Goal: Download file/media

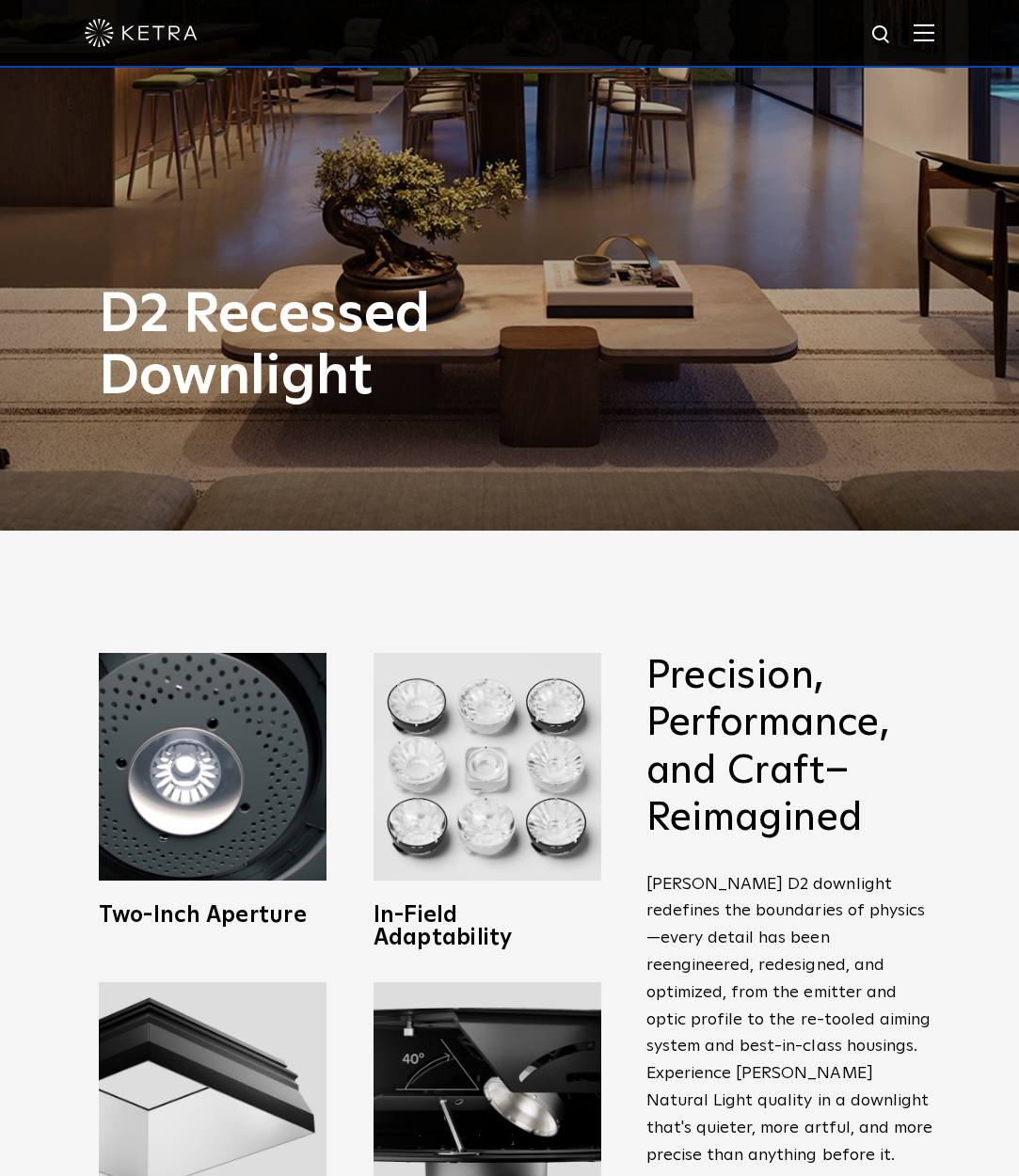
scroll to position [983, 0]
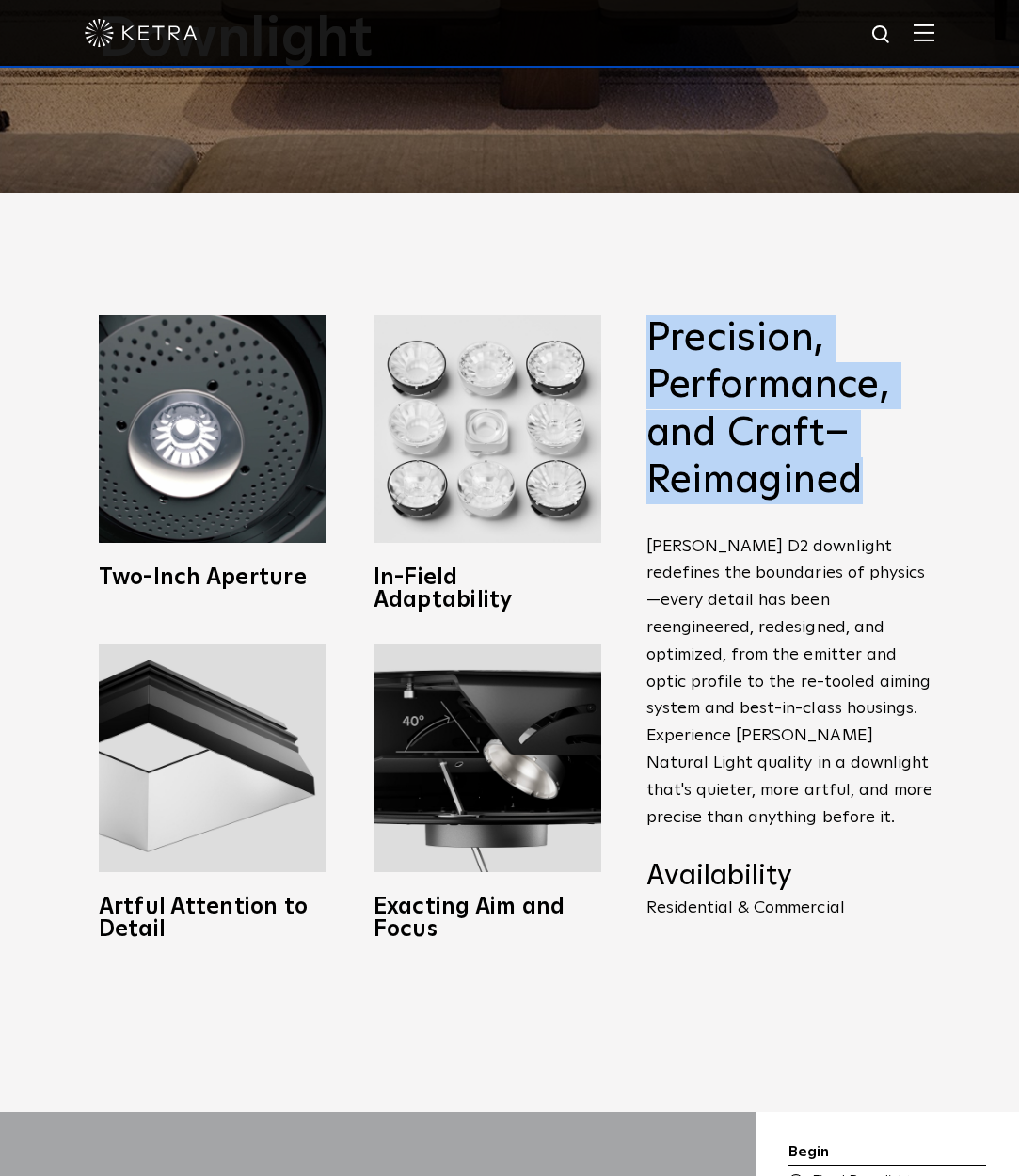
drag, startPoint x: 874, startPoint y: 476, endPoint x: 649, endPoint y: 344, distance: 260.9
click at [649, 344] on h2 "Precision, Performance, and Craft–Reimagined" at bounding box center [792, 410] width 292 height 190
copy h2 "Precision, Performance, and Craft–Reimagined"
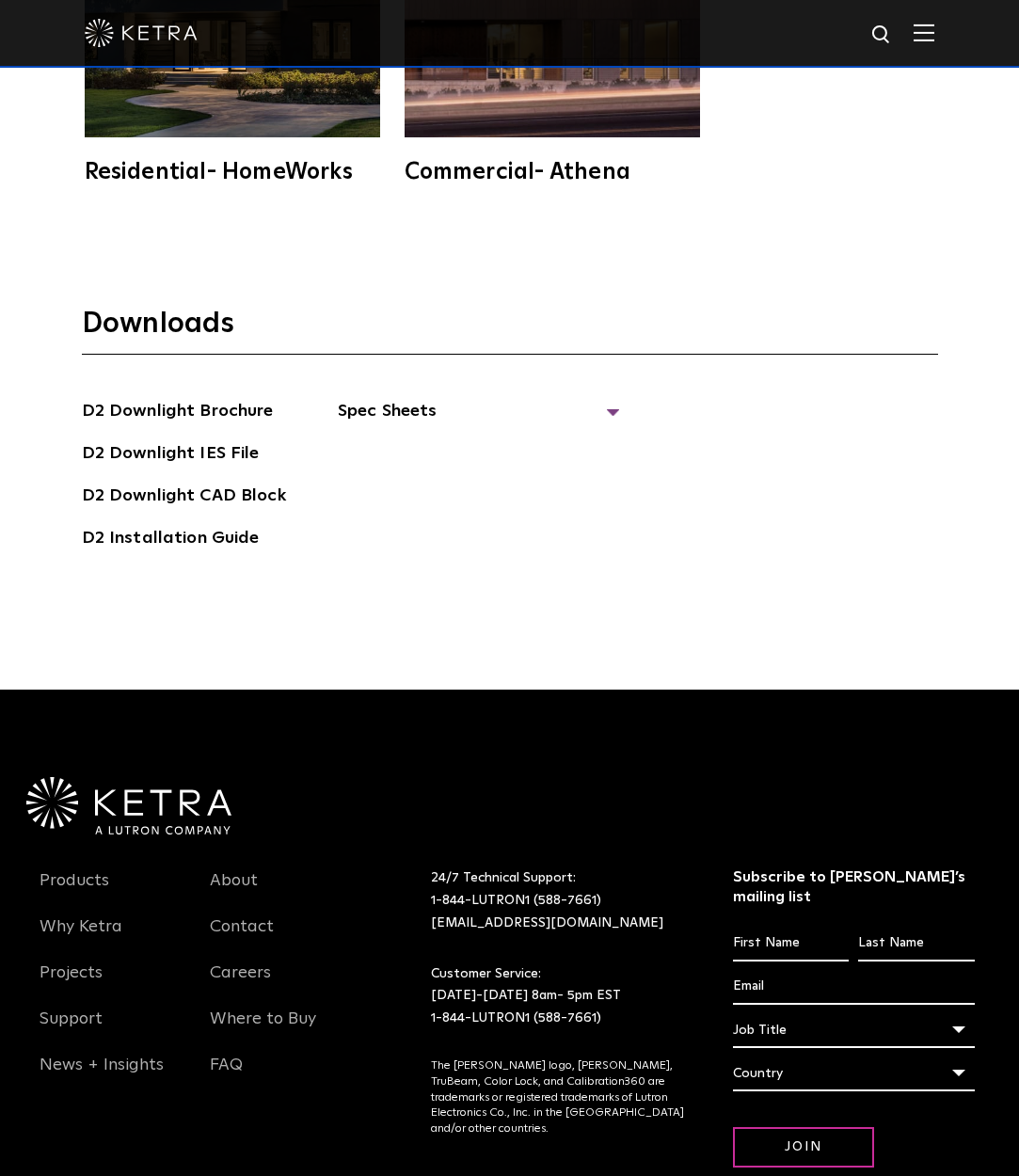
scroll to position [5324, 0]
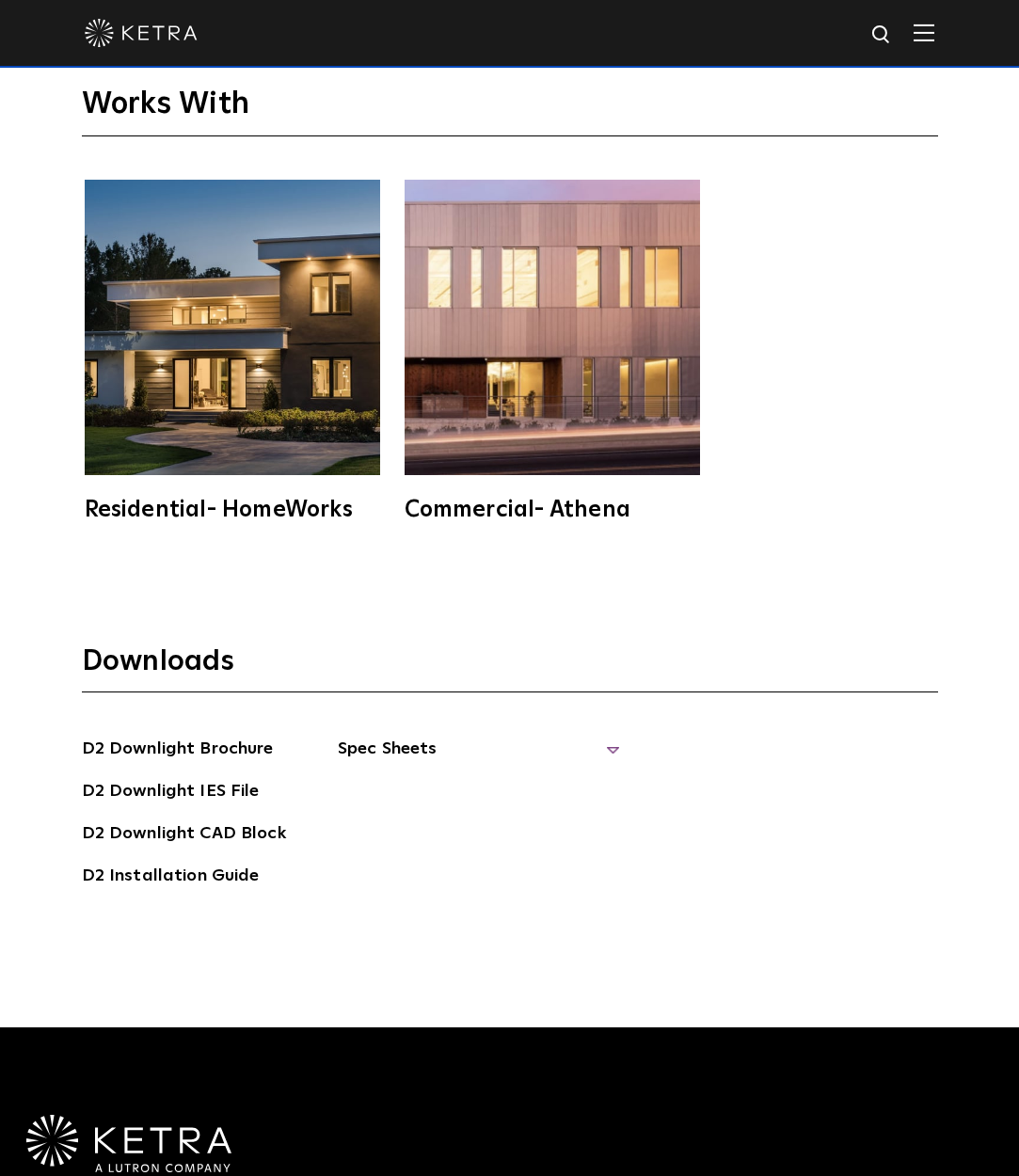
click at [609, 735] on span "Spec Sheets" at bounding box center [479, 756] width 282 height 42
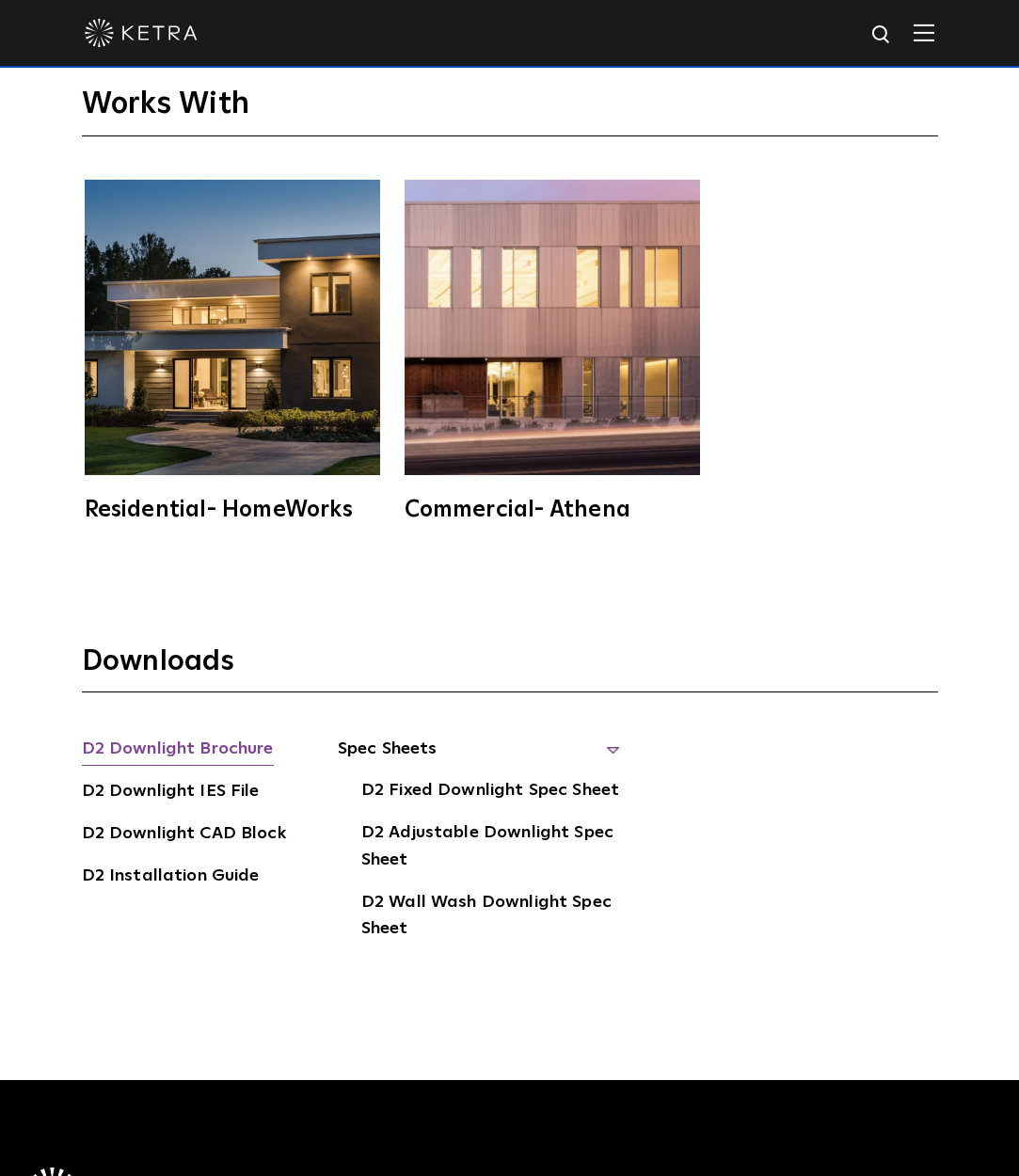
click at [211, 735] on link "D2 Downlight Brochure" at bounding box center [177, 750] width 192 height 30
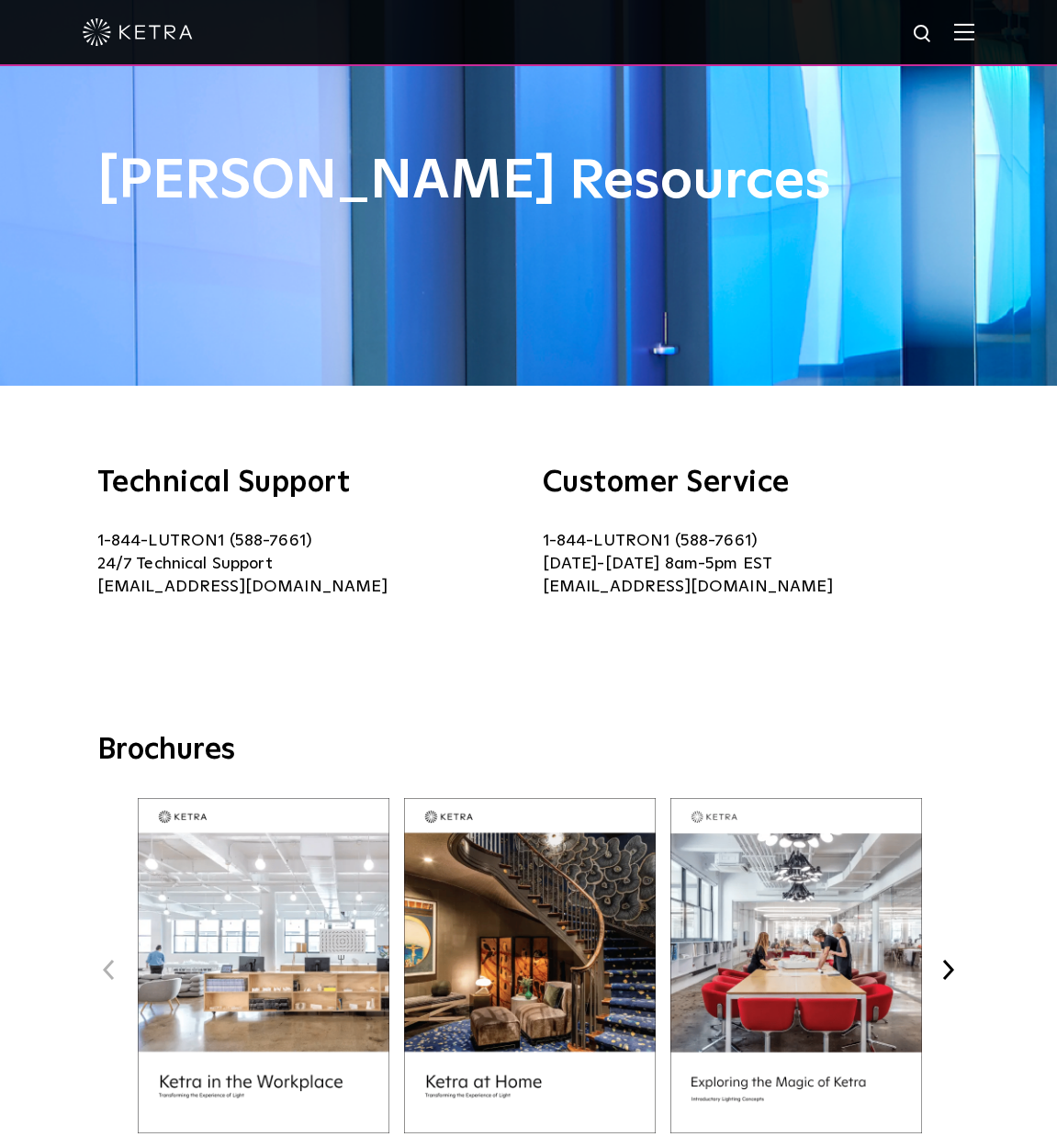
scroll to position [347, 0]
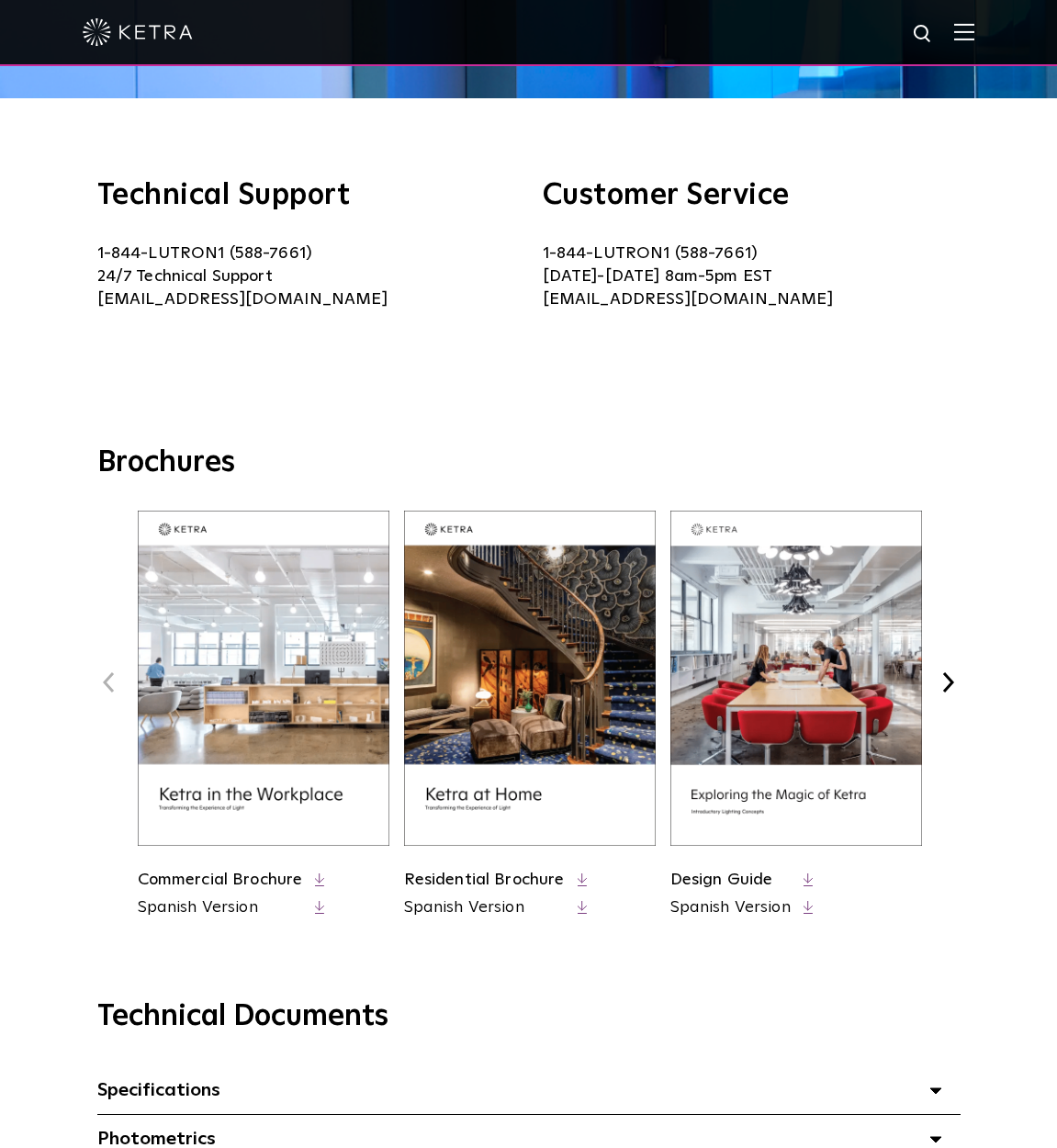
click at [952, 670] on button "Next" at bounding box center [949, 682] width 24 height 24
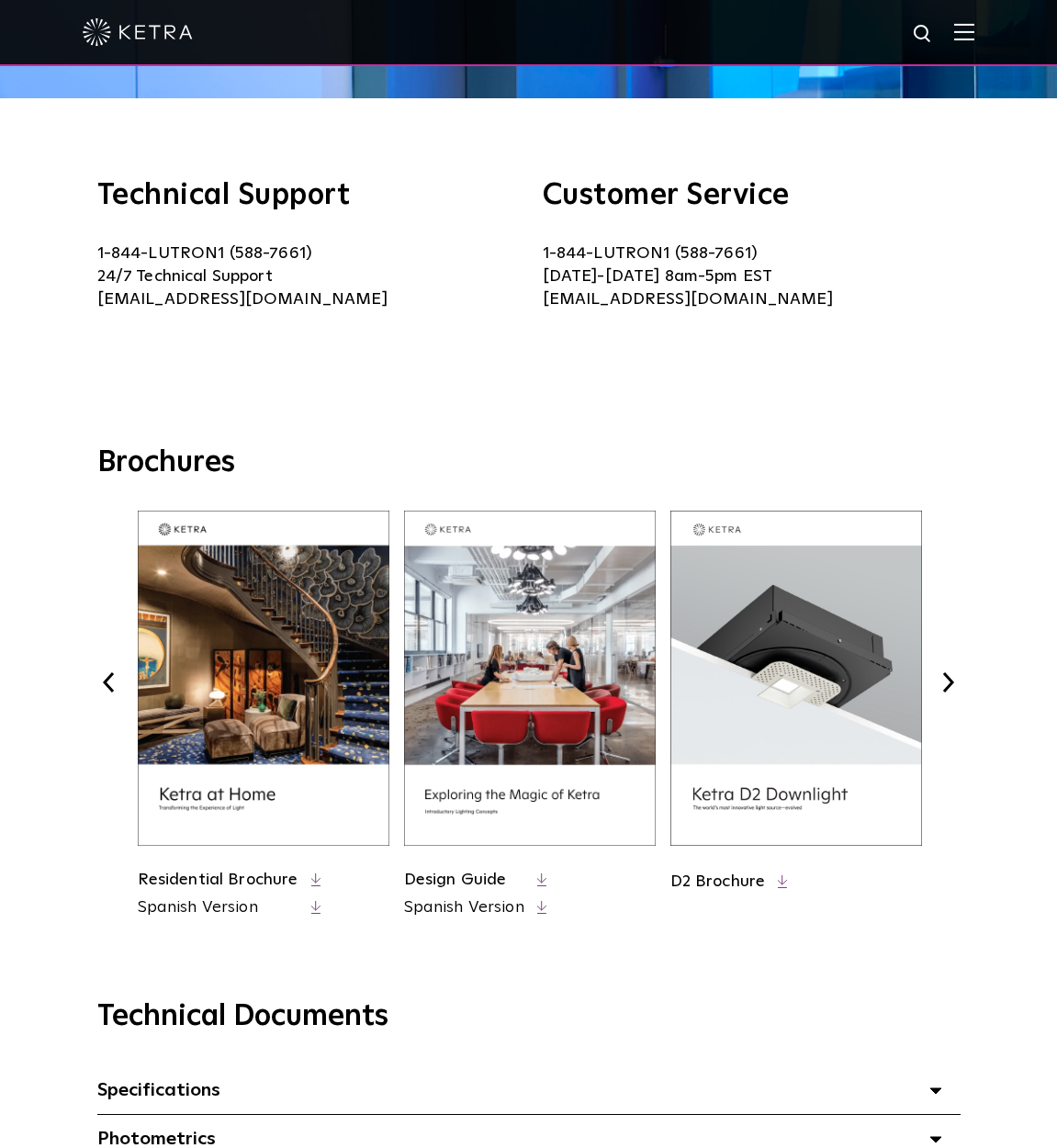
click at [950, 688] on button "Next" at bounding box center [949, 682] width 24 height 24
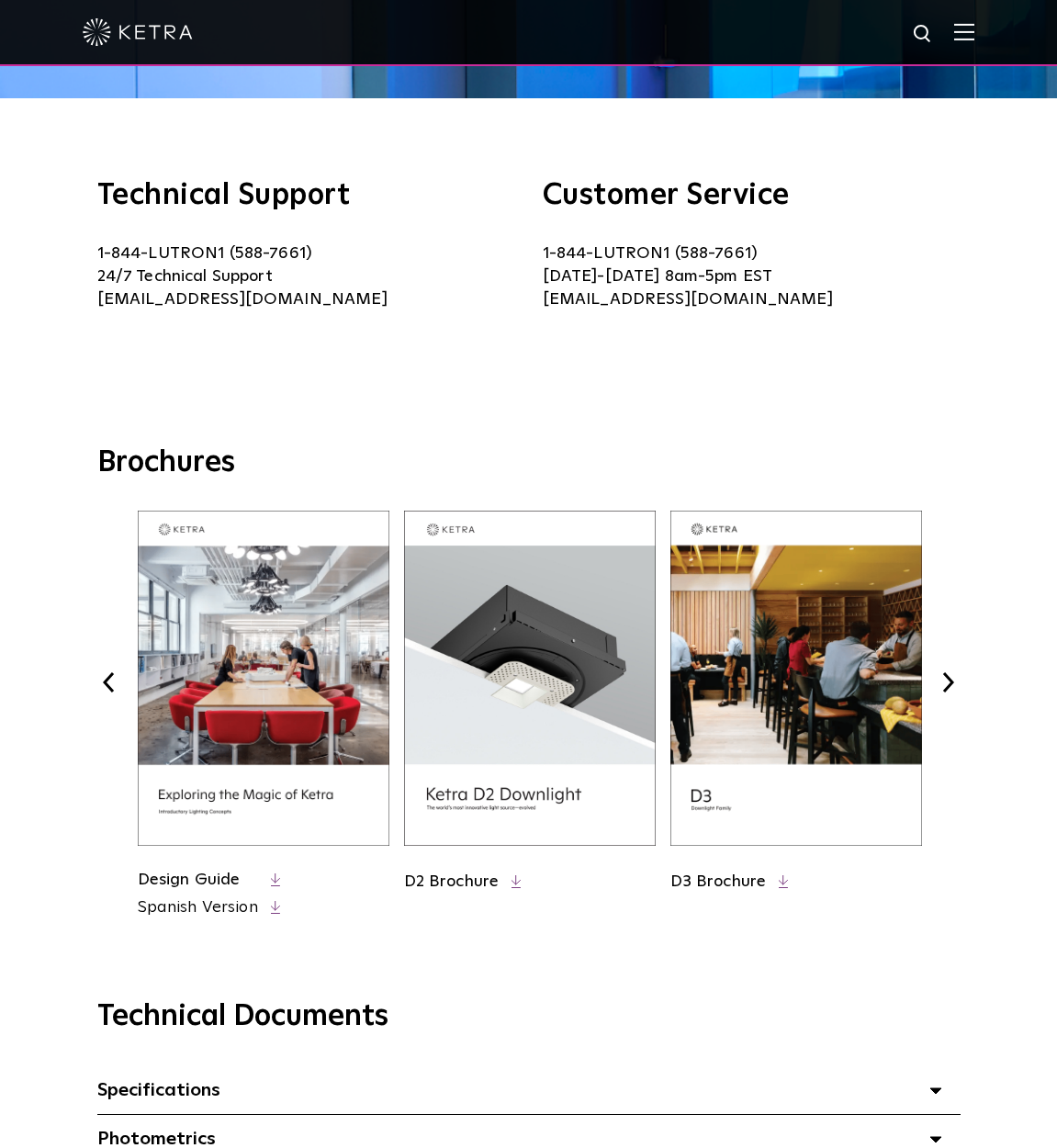
click at [950, 684] on button "Next" at bounding box center [949, 682] width 24 height 24
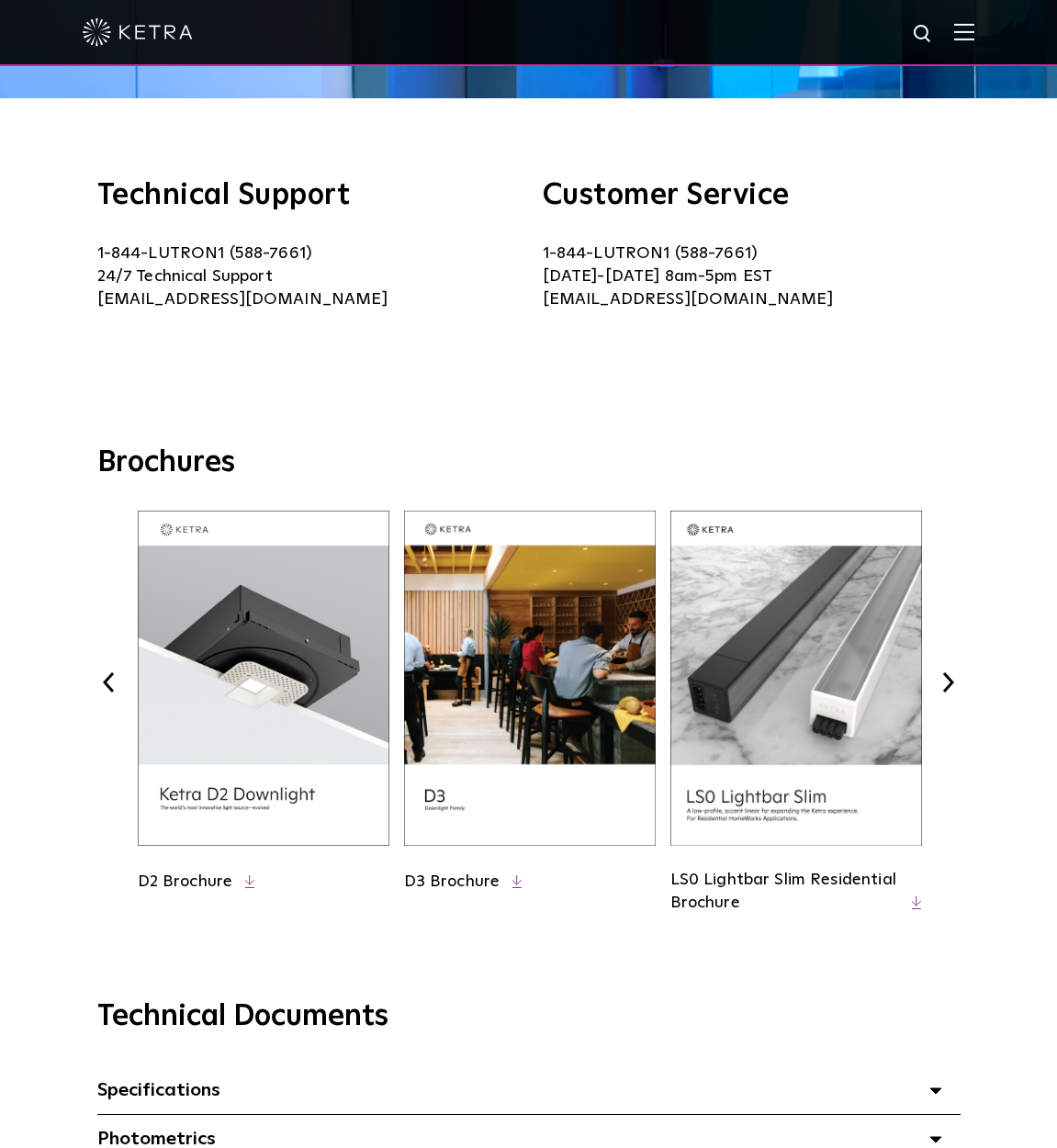
click at [950, 684] on button "Next" at bounding box center [949, 682] width 24 height 24
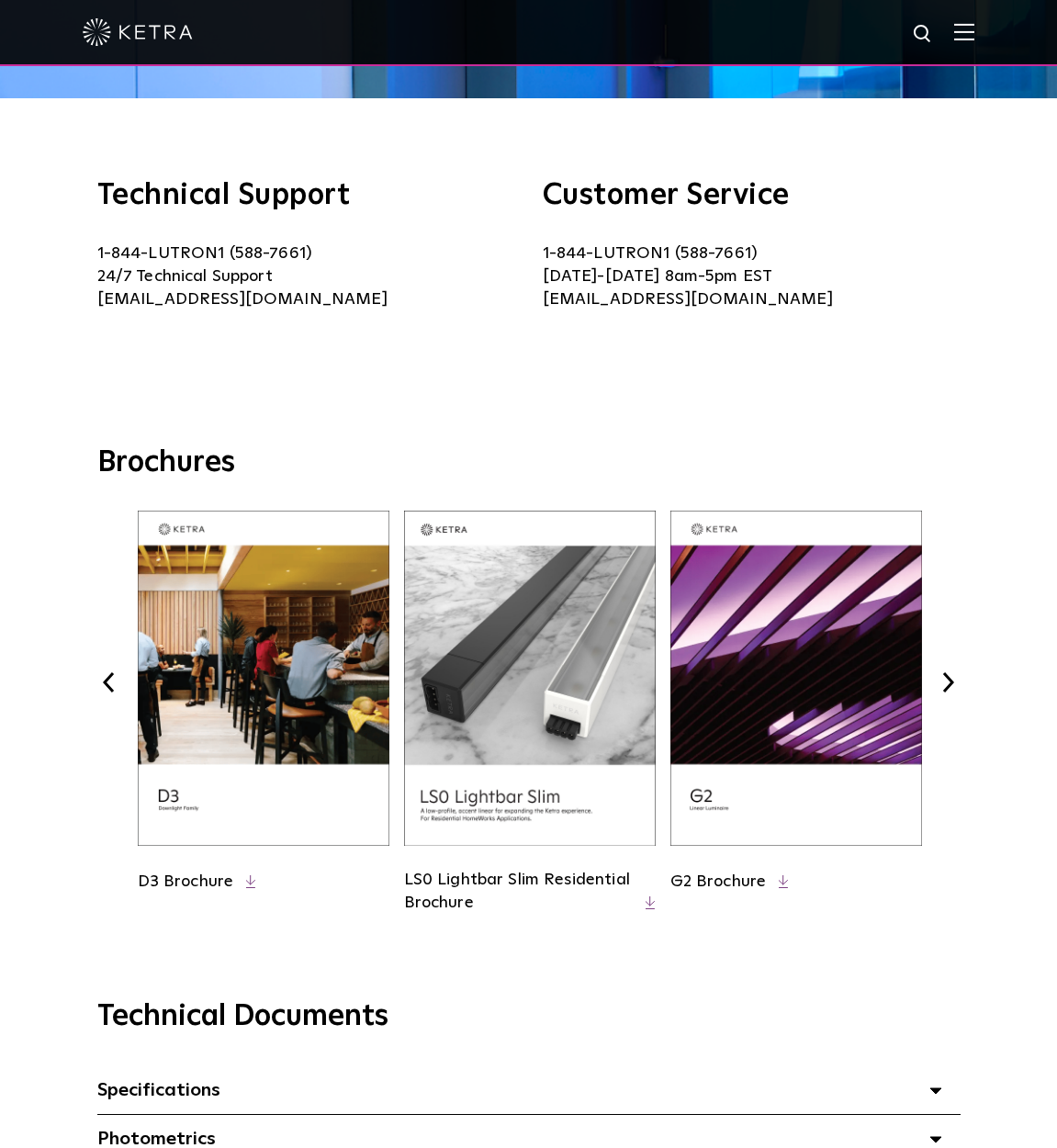
click at [950, 684] on button "Next" at bounding box center [949, 682] width 24 height 24
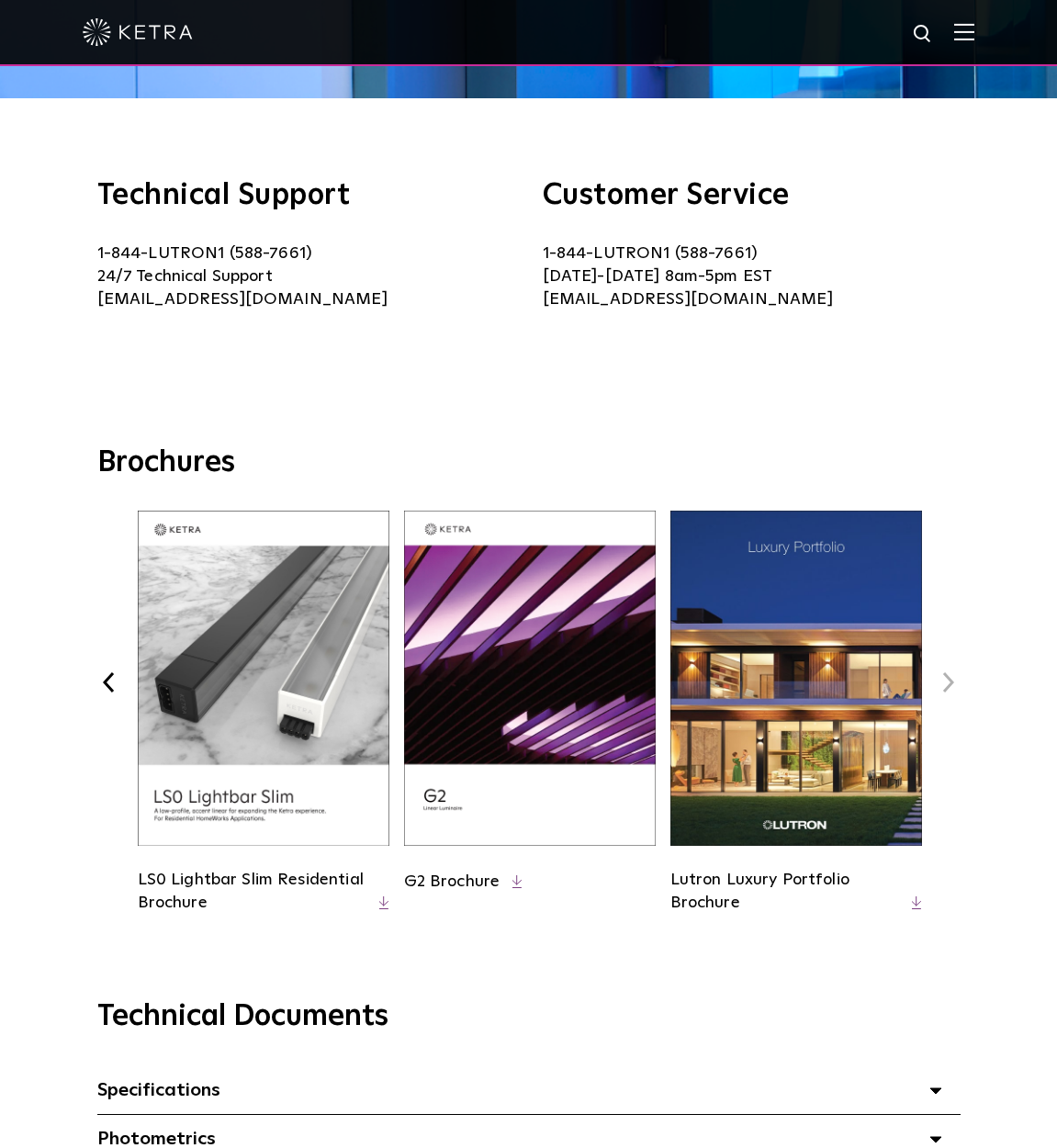
click at [950, 684] on button "Next" at bounding box center [949, 682] width 24 height 24
click at [106, 665] on div "Previous Commercial Brochure Spanish Version" at bounding box center [528, 716] width 863 height 411
click at [106, 669] on div "Previous Commercial Brochure Spanish Version" at bounding box center [528, 716] width 863 height 411
click at [105, 674] on button "Previous" at bounding box center [109, 682] width 24 height 24
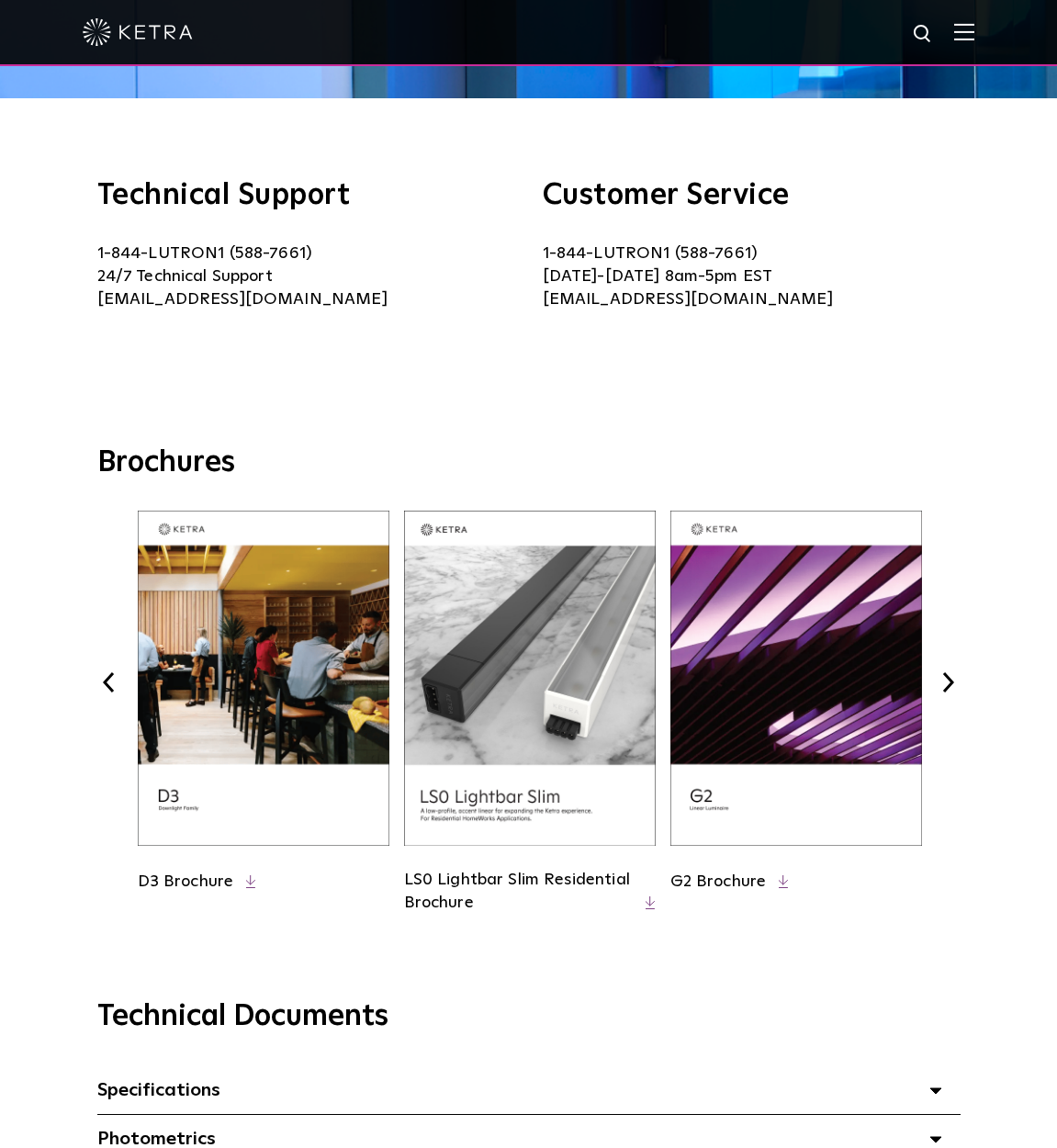
click at [105, 674] on button "Previous" at bounding box center [109, 682] width 24 height 24
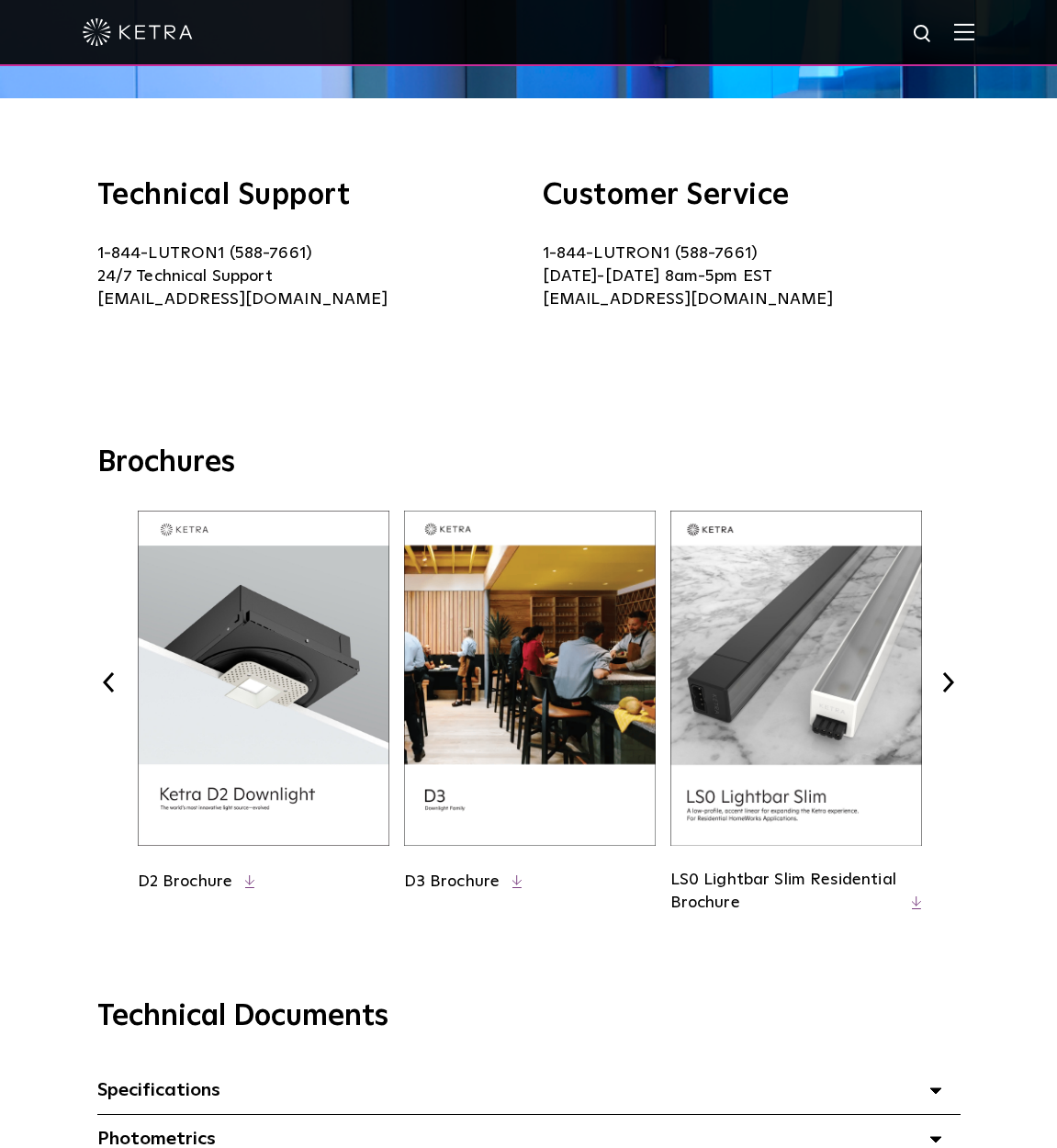
click at [112, 676] on button "Previous" at bounding box center [109, 682] width 24 height 24
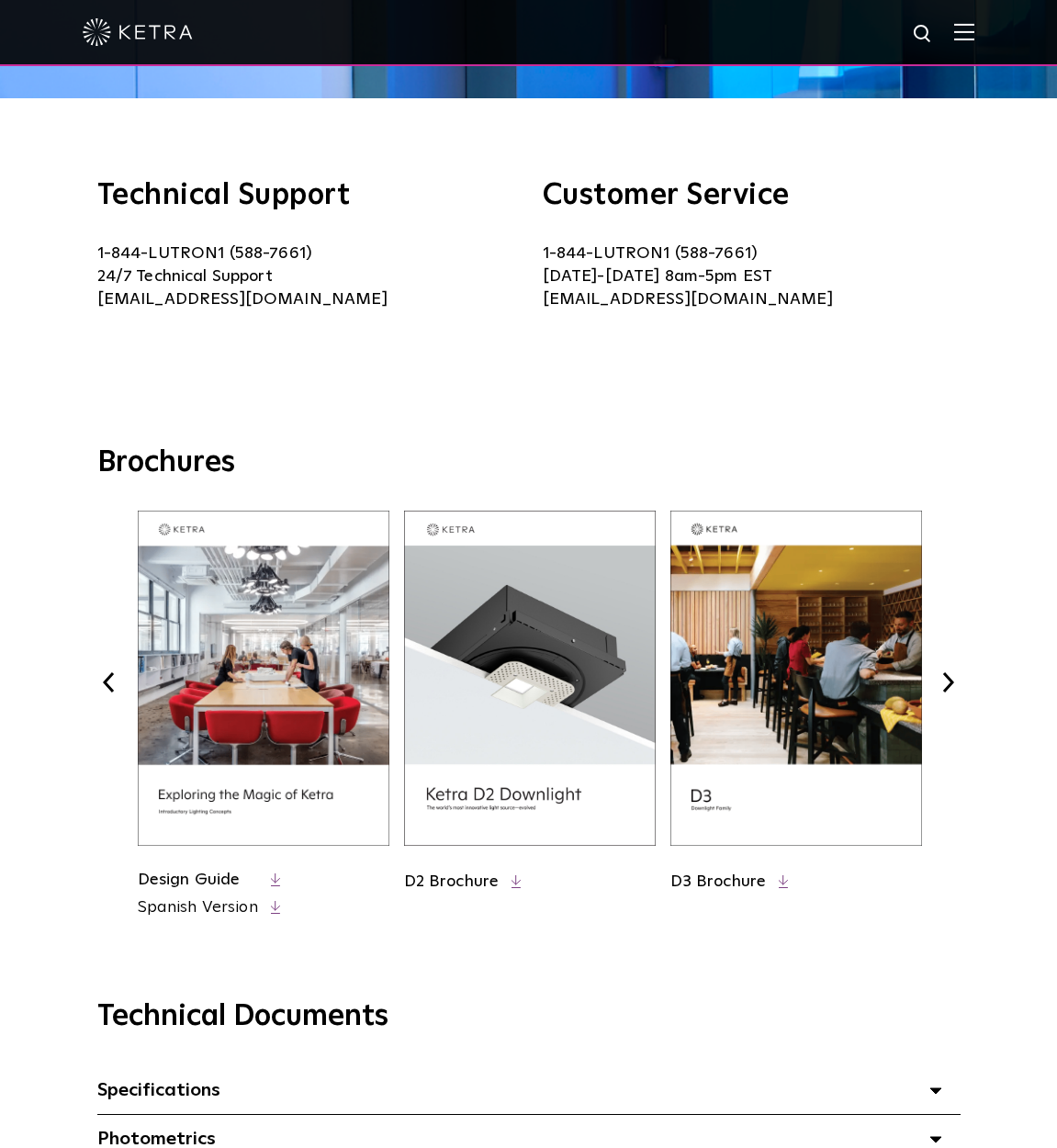
click at [112, 676] on button "Previous" at bounding box center [109, 682] width 24 height 24
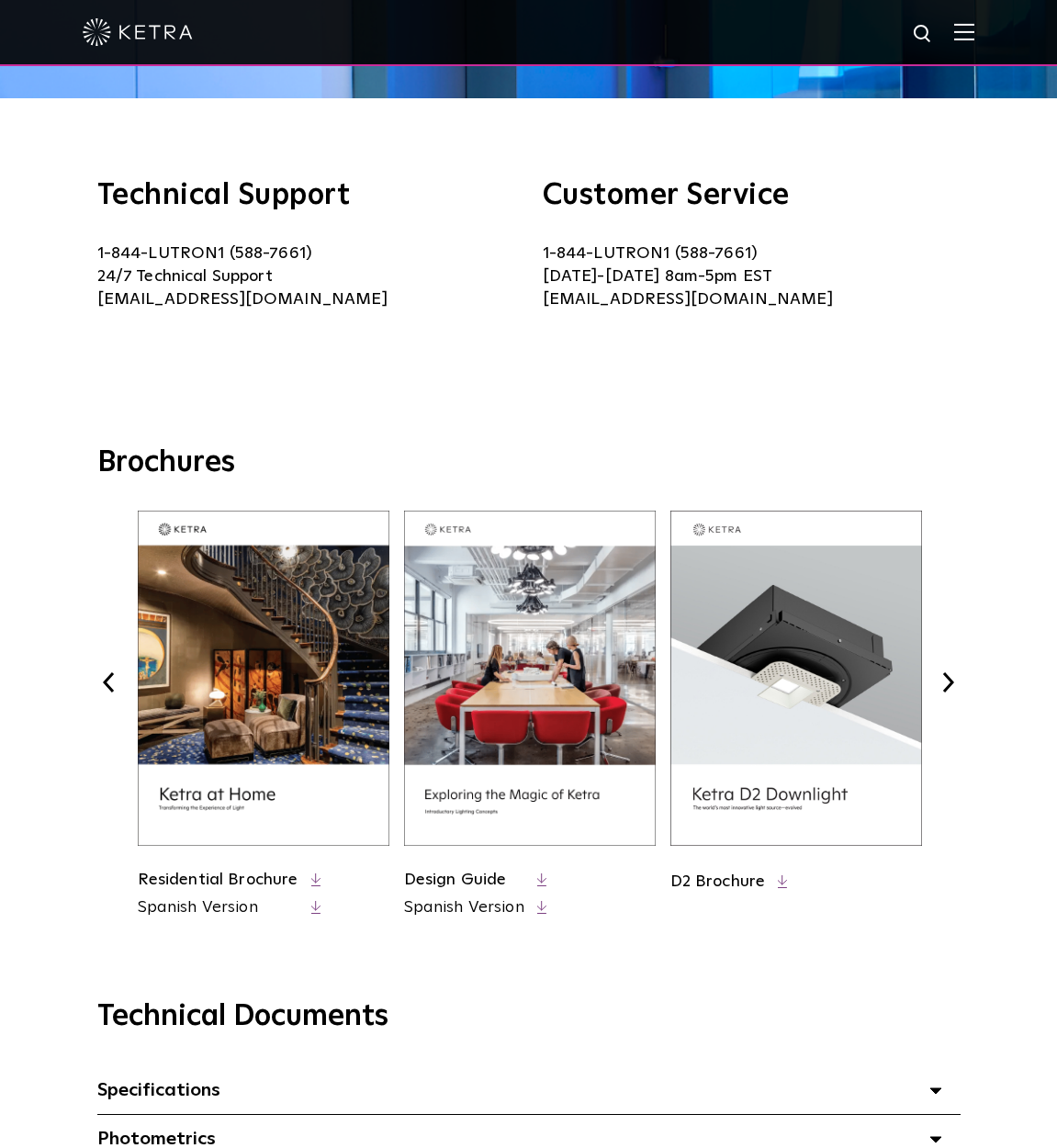
click at [111, 676] on button "Previous" at bounding box center [109, 682] width 24 height 24
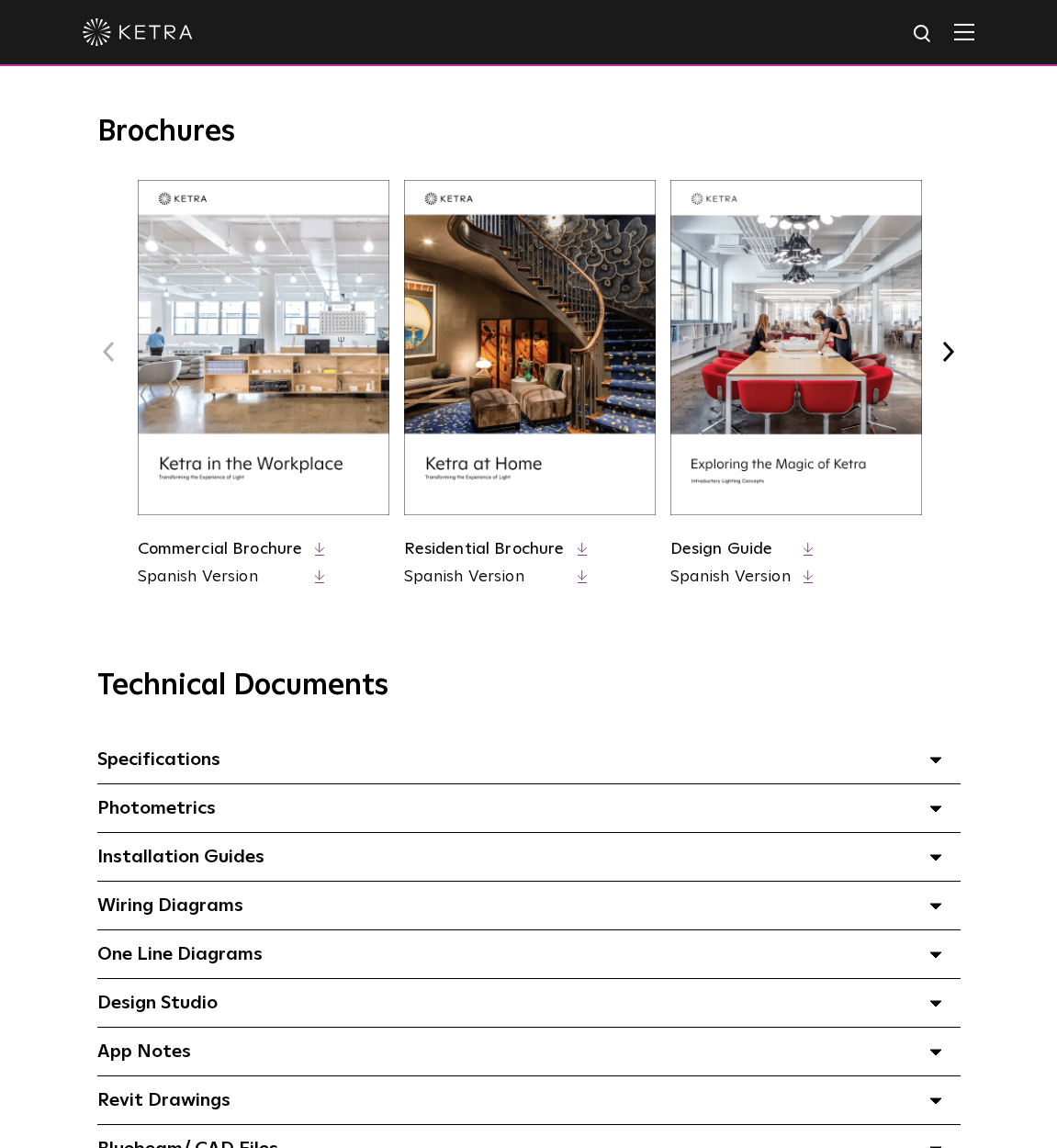
scroll to position [568, 0]
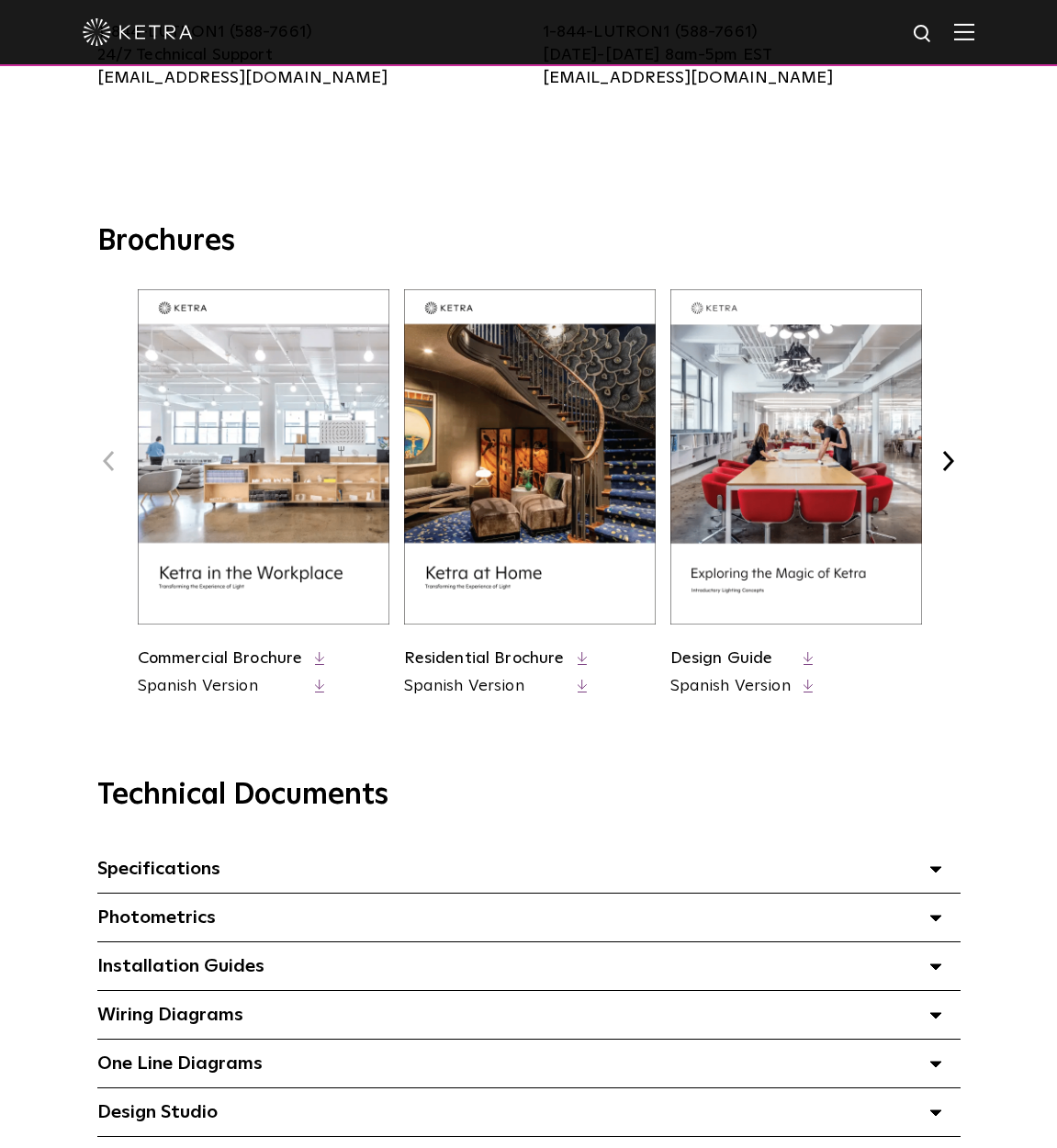
click at [581, 659] on icon at bounding box center [583, 659] width 10 height 14
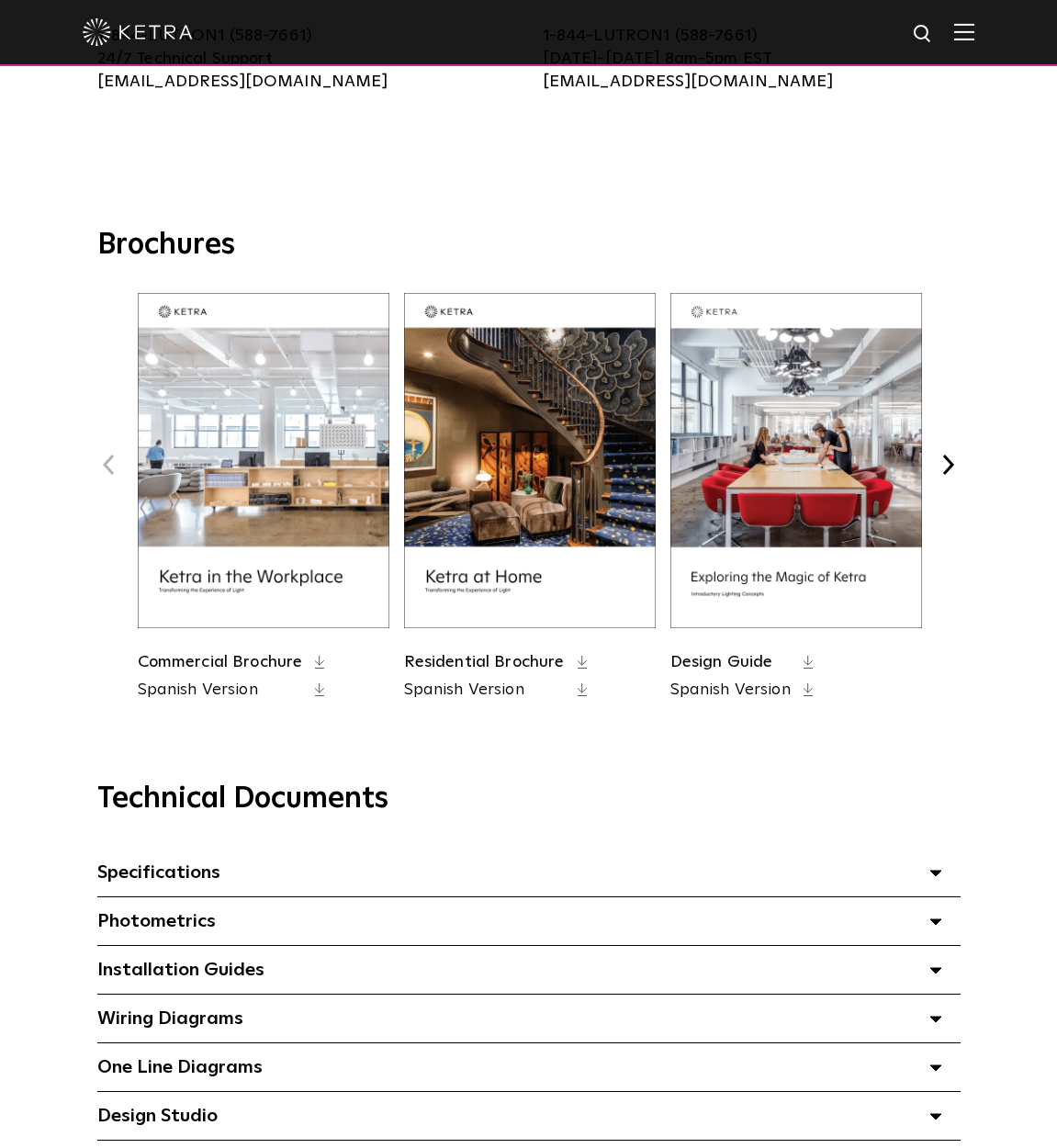
scroll to position [0, 0]
